Goal: Transaction & Acquisition: Subscribe to service/newsletter

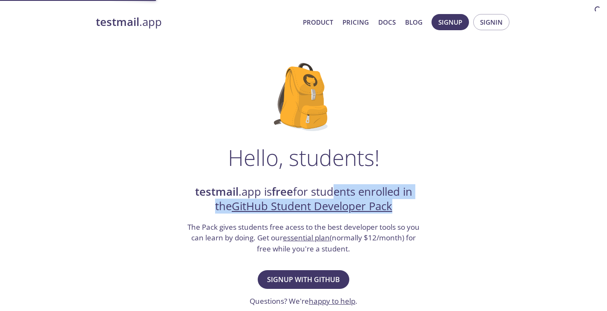
drag, startPoint x: 326, startPoint y: 194, endPoint x: 397, endPoint y: 206, distance: 71.7
click at [397, 206] on h2 "testmail .app is free for students enrolled in the GitHub Student Developer Pack" at bounding box center [304, 199] width 234 height 29
click at [410, 215] on div "testmail .app is free for students enrolled in the GitHub Student Developer Pac…" at bounding box center [304, 220] width 234 height 70
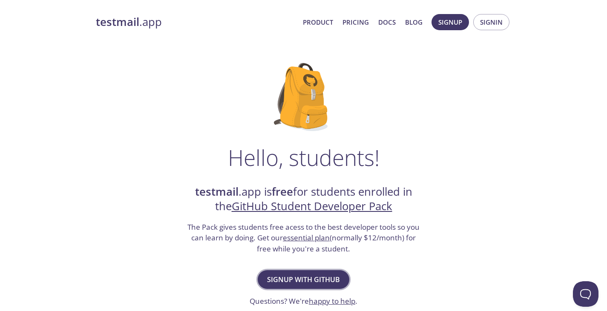
click at [313, 276] on span "Signup with GitHub" at bounding box center [303, 280] width 73 height 12
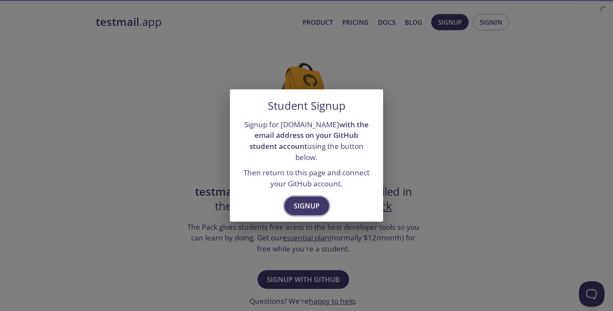
click at [312, 201] on span "Signup" at bounding box center [307, 206] width 26 height 12
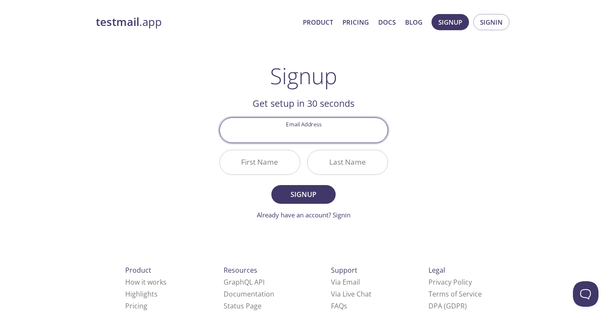
click at [314, 133] on input "Email Address" at bounding box center [304, 130] width 168 height 24
type input "[EMAIL_ADDRESS][DOMAIN_NAME]"
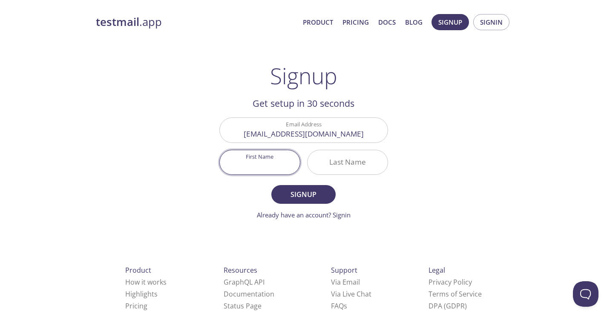
click at [283, 167] on input "First Name" at bounding box center [260, 162] width 80 height 24
click at [284, 167] on input "First Name" at bounding box center [260, 162] width 80 height 24
type input "[PERSON_NAME]"
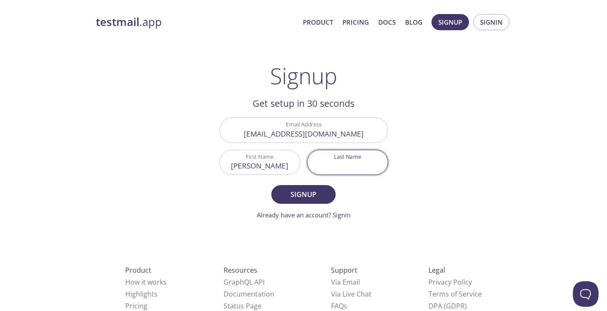
click at [336, 162] on input "Last Name" at bounding box center [347, 162] width 80 height 24
type input "[PERSON_NAME]"
click at [271, 185] on button "Signup" at bounding box center [303, 194] width 64 height 19
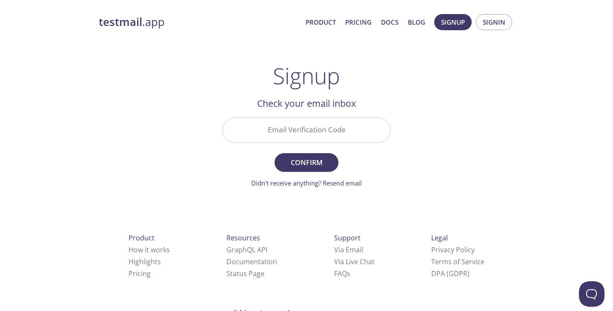
click at [327, 134] on input "Email Verification Code" at bounding box center [307, 130] width 168 height 24
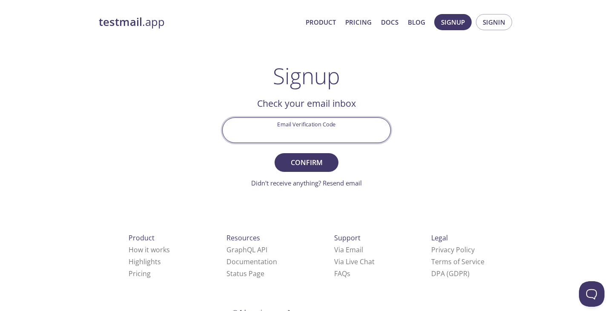
paste input "98ADYBF"
type input "98ADYBF"
click at [311, 160] on span "Confirm" at bounding box center [306, 163] width 45 height 12
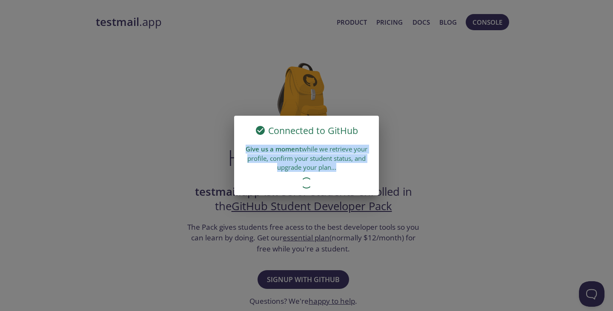
drag, startPoint x: 276, startPoint y: 158, endPoint x: 329, endPoint y: 176, distance: 55.4
click at [329, 176] on div "Connected to GitHub Give us a moment while we retrieve your profile, confirm yo…" at bounding box center [306, 156] width 145 height 80
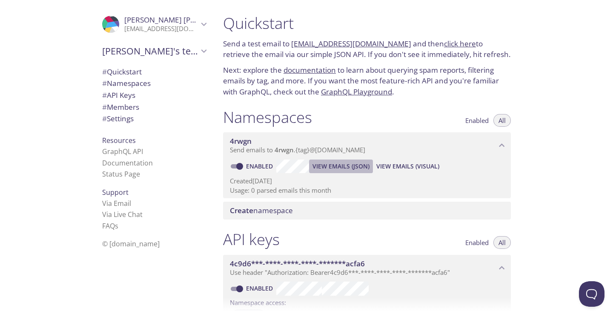
click at [349, 166] on span "View Emails (JSON)" at bounding box center [341, 166] width 57 height 10
click at [254, 211] on span "Create namespace" at bounding box center [261, 211] width 63 height 10
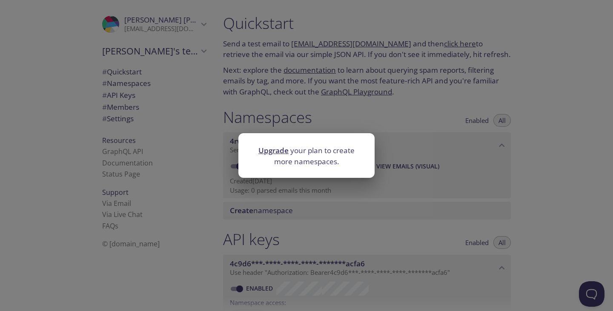
click at [387, 138] on div "Upgrade your plan to create more namespaces." at bounding box center [306, 155] width 613 height 311
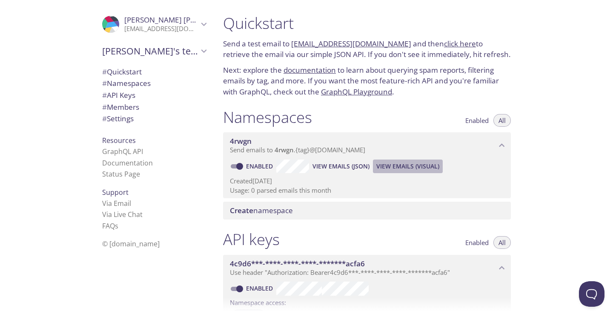
click at [414, 167] on span "View Emails (Visual)" at bounding box center [407, 166] width 63 height 10
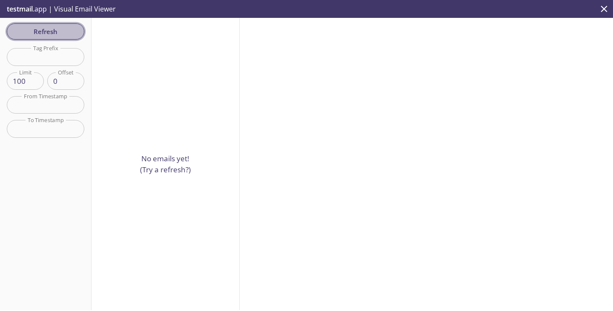
click at [52, 34] on span "Refresh" at bounding box center [46, 31] width 64 height 11
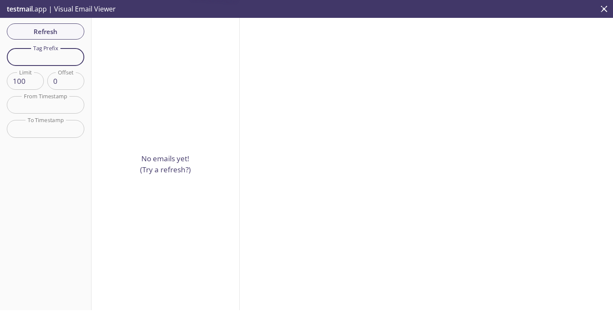
click at [54, 56] on input "text" at bounding box center [46, 56] width 78 height 17
type input "shubham"
click at [40, 147] on button "Reset" at bounding box center [45, 154] width 31 height 16
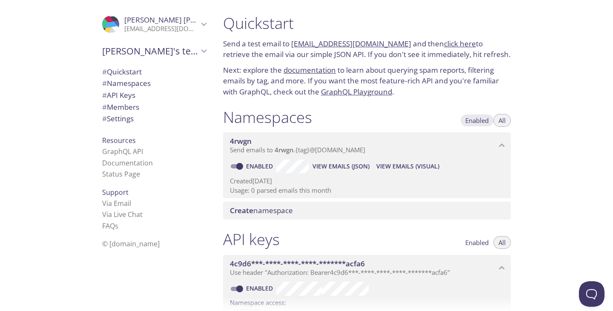
click at [485, 126] on button "Enabled" at bounding box center [477, 120] width 34 height 13
click at [494, 119] on button "All" at bounding box center [502, 120] width 17 height 13
drag, startPoint x: 262, startPoint y: 45, endPoint x: 366, endPoint y: 43, distance: 103.9
click at [344, 38] on div "Quickstart Send a test email to 4rwgn.test@inbox.testmail.app and then click he…" at bounding box center [367, 56] width 302 height 94
click at [424, 66] on p "Next: explore the documentation to learn about querying spam reports, filtering…" at bounding box center [367, 81] width 288 height 33
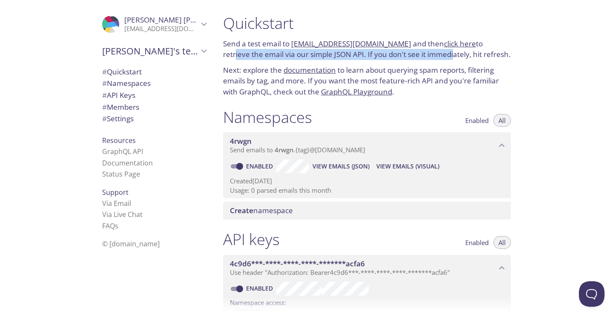
drag, startPoint x: 422, startPoint y: 50, endPoint x: 484, endPoint y: 41, distance: 62.4
click at [484, 41] on p "Send a test email to 4rwgn.test@inbox.testmail.app and then click here to retri…" at bounding box center [367, 49] width 288 height 22
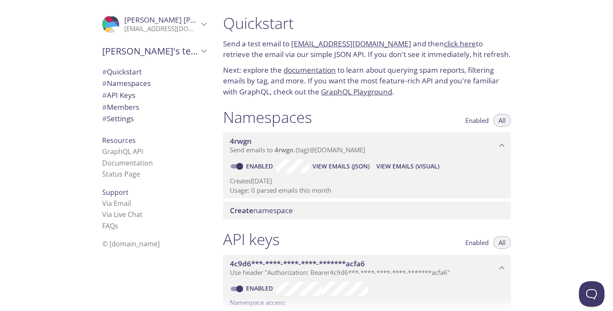
click at [504, 60] on div "Quickstart Send a test email to 4rwgn.test@inbox.testmail.app and then click he…" at bounding box center [367, 56] width 302 height 94
drag, startPoint x: 256, startPoint y: 55, endPoint x: 364, endPoint y: 57, distance: 107.8
click at [363, 57] on p "Send a test email to 4rwgn.test@inbox.testmail.app and then click here to retri…" at bounding box center [367, 49] width 288 height 22
drag, startPoint x: 422, startPoint y: 61, endPoint x: 417, endPoint y: 61, distance: 6.0
click at [423, 61] on div "Quickstart Send a test email to 4rwgn.test@inbox.testmail.app and then click he…" at bounding box center [367, 56] width 302 height 94
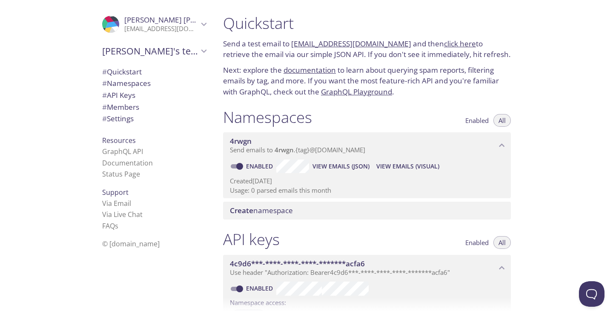
click at [339, 42] on link "4rwgn.test@inbox.testmail.app" at bounding box center [351, 44] width 120 height 10
click at [340, 45] on link "4rwgn.test@inbox.testmail.app" at bounding box center [351, 44] width 120 height 10
click at [353, 42] on link "4rwgn.test@inbox.testmail.app" at bounding box center [351, 44] width 120 height 10
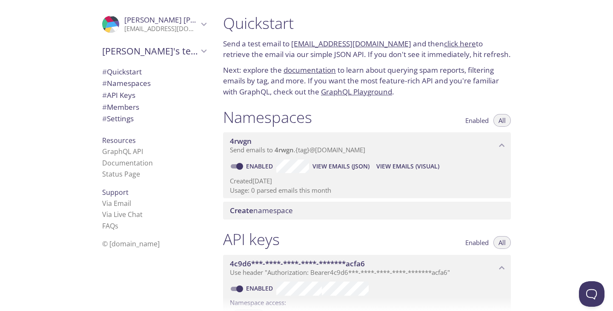
click at [353, 42] on link "4rwgn.test@inbox.testmail.app" at bounding box center [351, 44] width 120 height 10
drag, startPoint x: 291, startPoint y: 45, endPoint x: 397, endPoint y: 45, distance: 105.2
click at [397, 45] on p "Send a test email to 4rwgn.test@inbox.testmail.app and then click here to retri…" at bounding box center [367, 49] width 288 height 22
copy link "4rwgn.test@inbox.testmail.app"
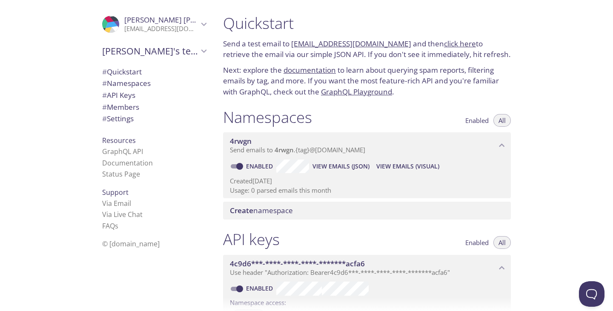
click at [447, 52] on p "Send a test email to 4rwgn.test@inbox.testmail.app and then click here to retri…" at bounding box center [367, 49] width 288 height 22
click at [445, 41] on link "click here" at bounding box center [460, 44] width 32 height 10
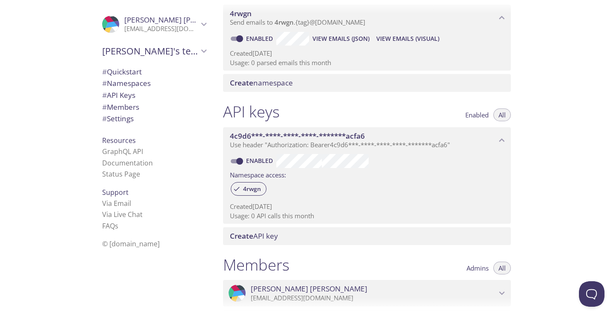
scroll to position [170, 0]
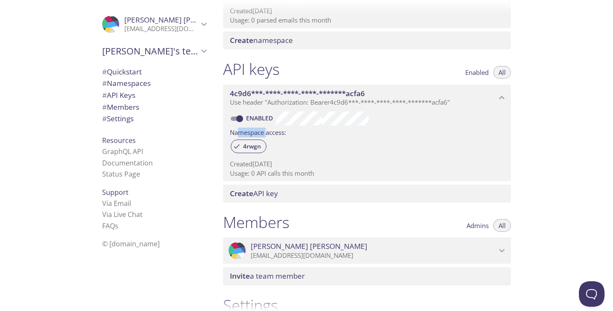
drag, startPoint x: 263, startPoint y: 129, endPoint x: 272, endPoint y: 147, distance: 20.0
click at [266, 130] on label "Namespace access:" at bounding box center [258, 132] width 56 height 12
drag, startPoint x: 280, startPoint y: 172, endPoint x: 290, endPoint y: 173, distance: 10.7
click at [286, 174] on div "Created 28 Sep 2025 Usage: 0 API calls this month" at bounding box center [367, 167] width 274 height 22
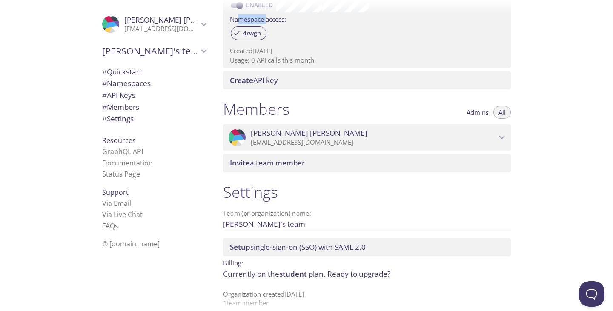
scroll to position [294, 0]
